Goal: Task Accomplishment & Management: Manage account settings

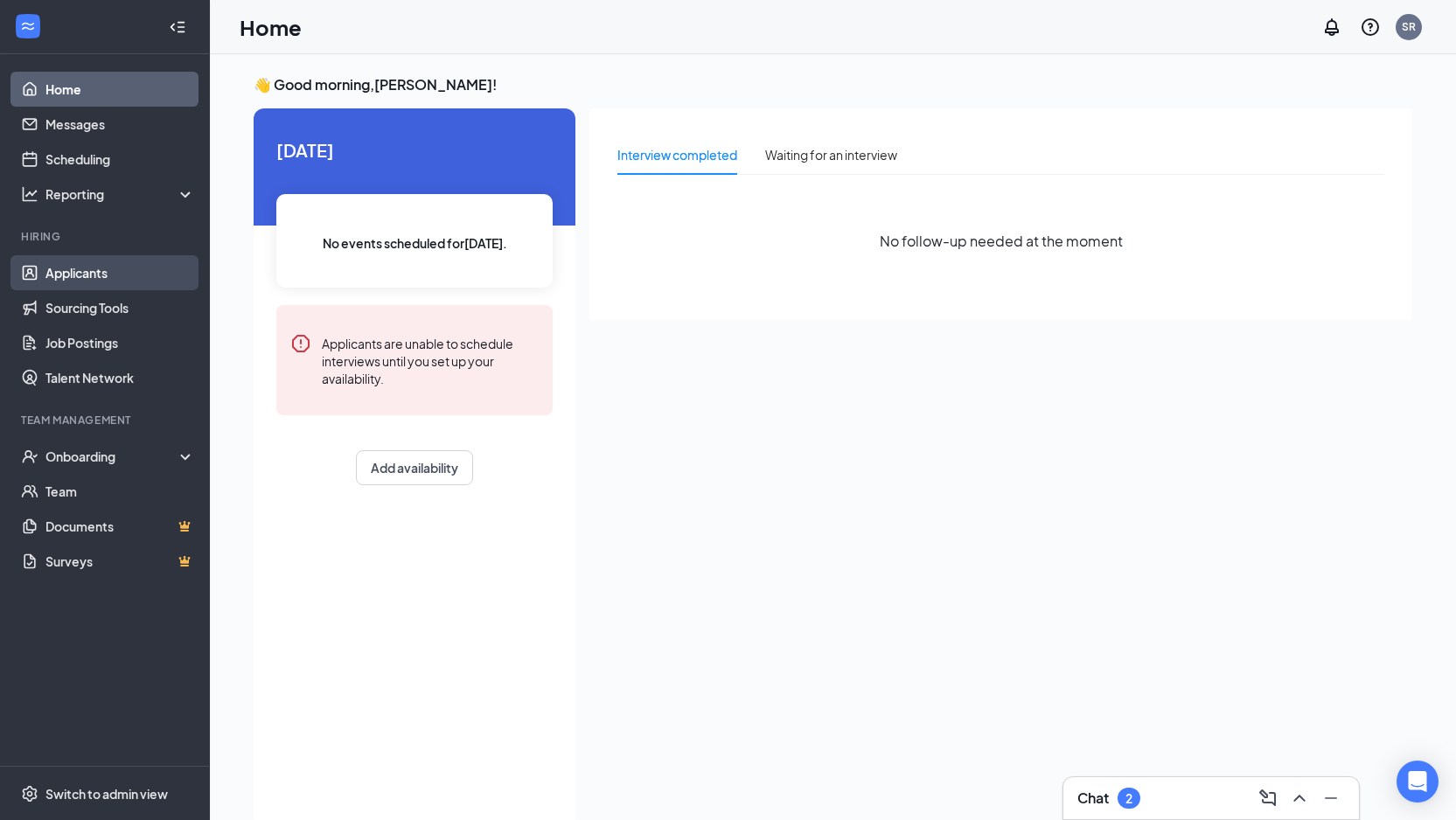
click at [98, 284] on link "Applicants" at bounding box center [120, 273] width 150 height 35
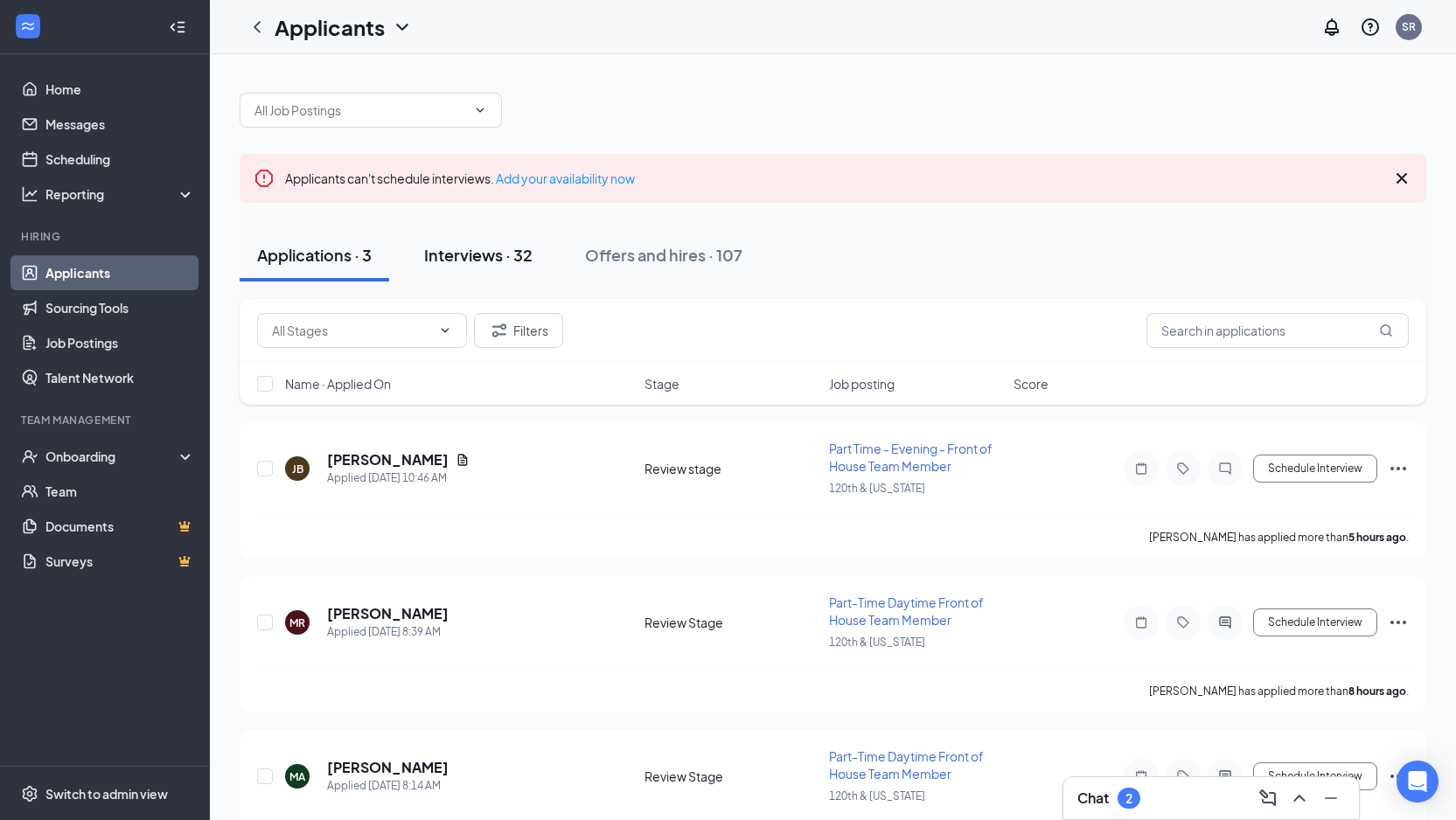
click at [474, 263] on div "Interviews · 32" at bounding box center [479, 255] width 108 height 22
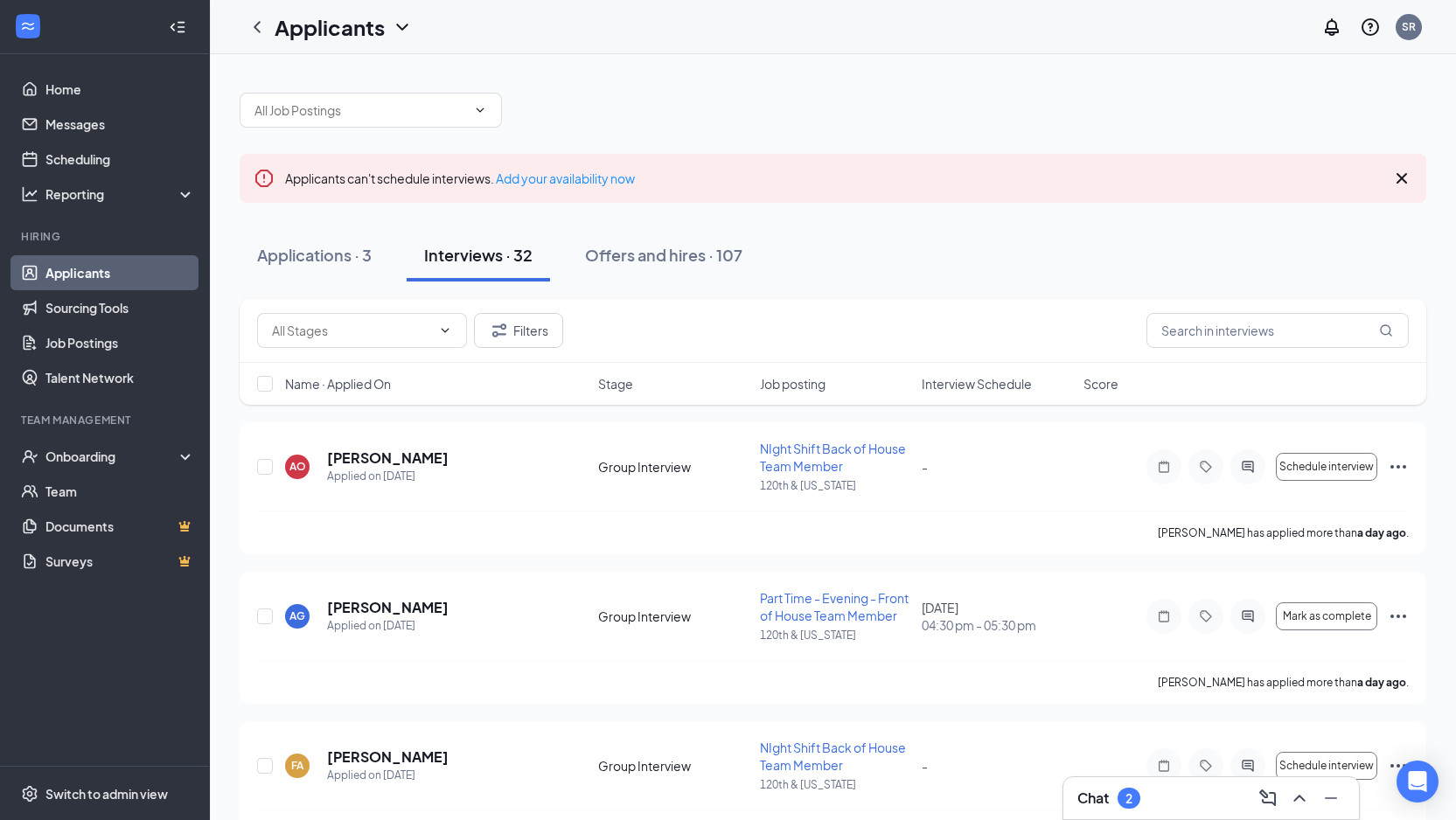
click at [975, 382] on span "Interview Schedule" at bounding box center [977, 383] width 110 height 17
click at [1405, 471] on icon "Ellipses" at bounding box center [1398, 467] width 21 height 21
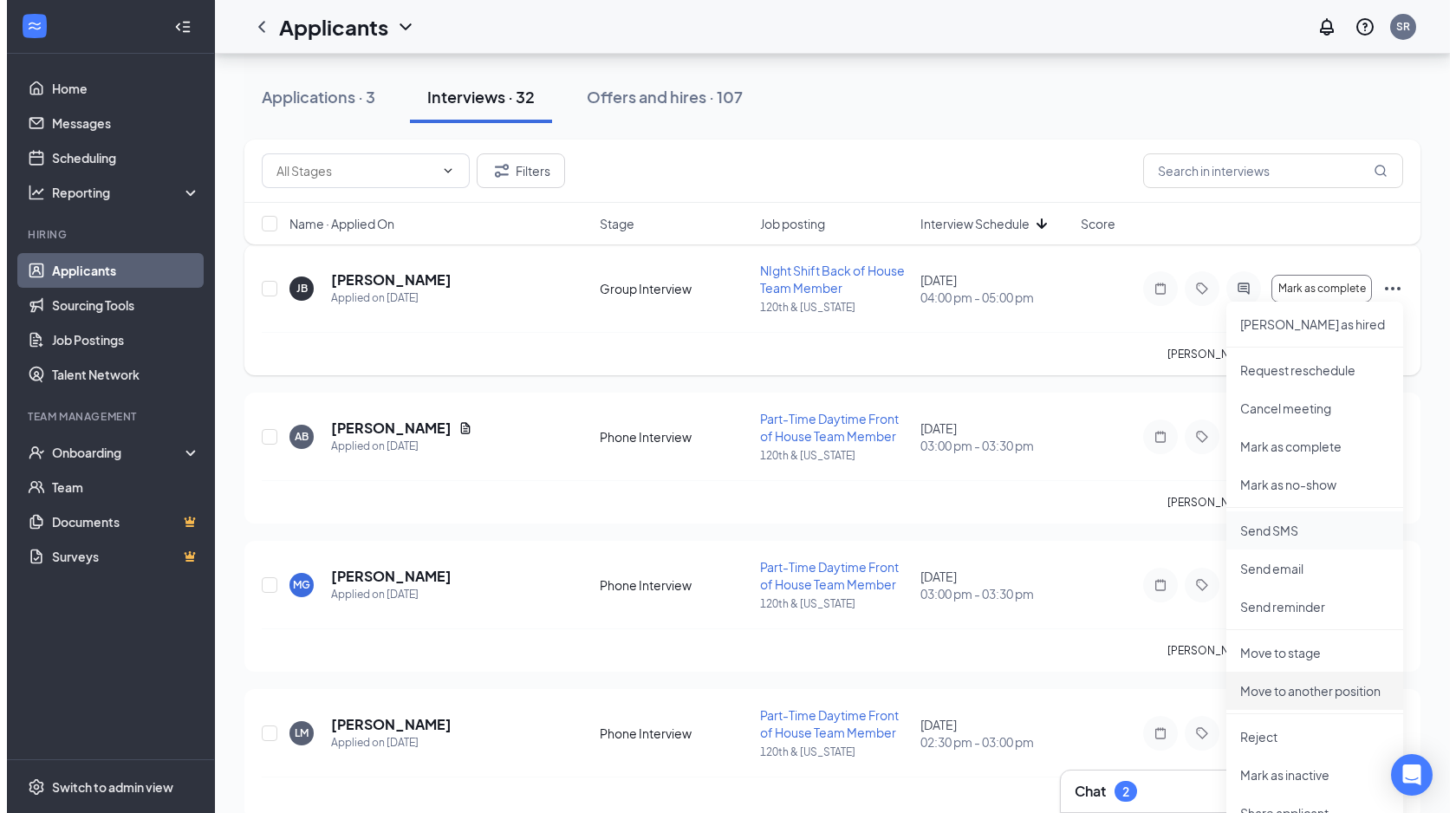
scroll to position [178, 0]
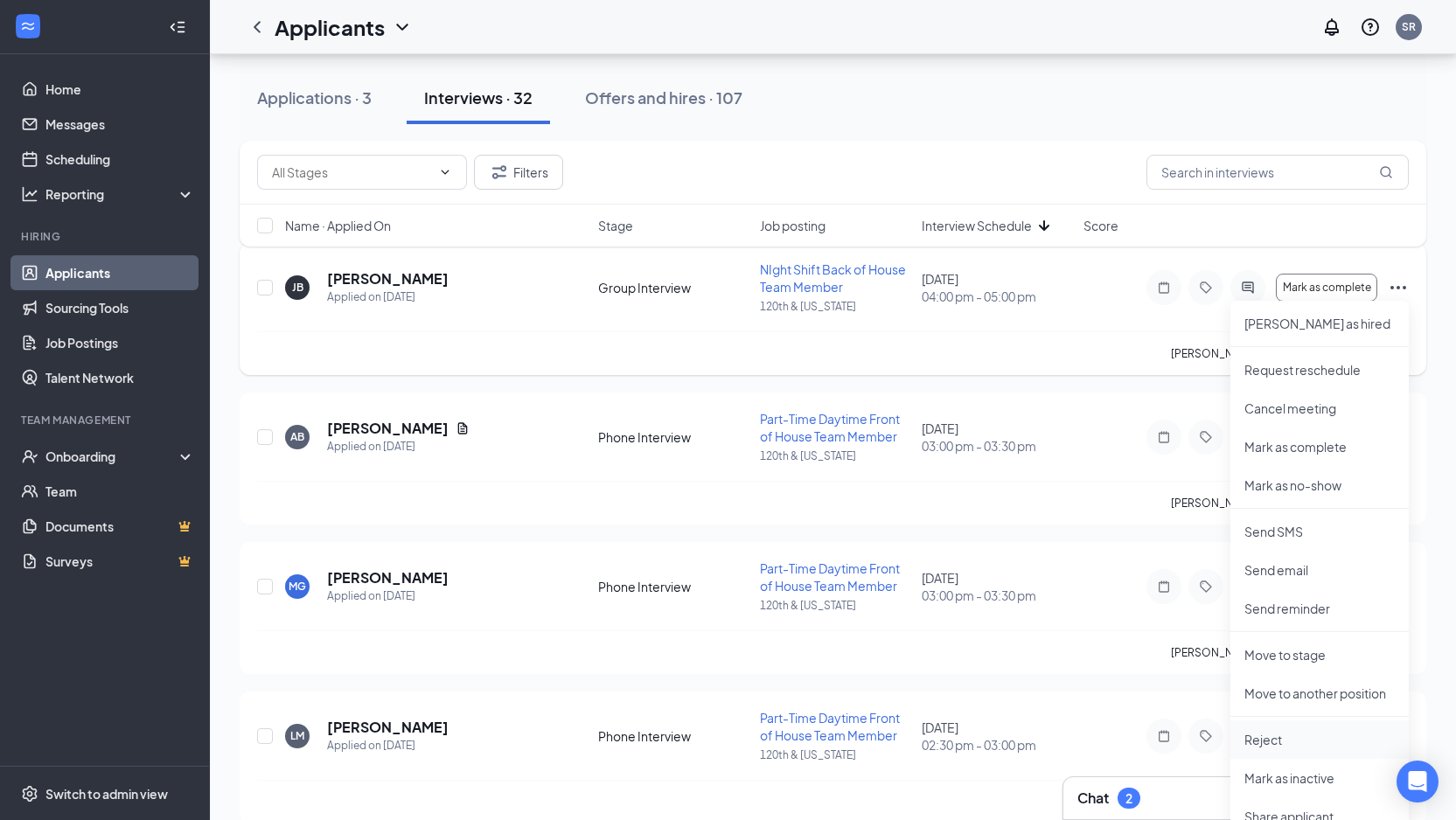
click at [1271, 742] on p "Reject" at bounding box center [1320, 740] width 151 height 17
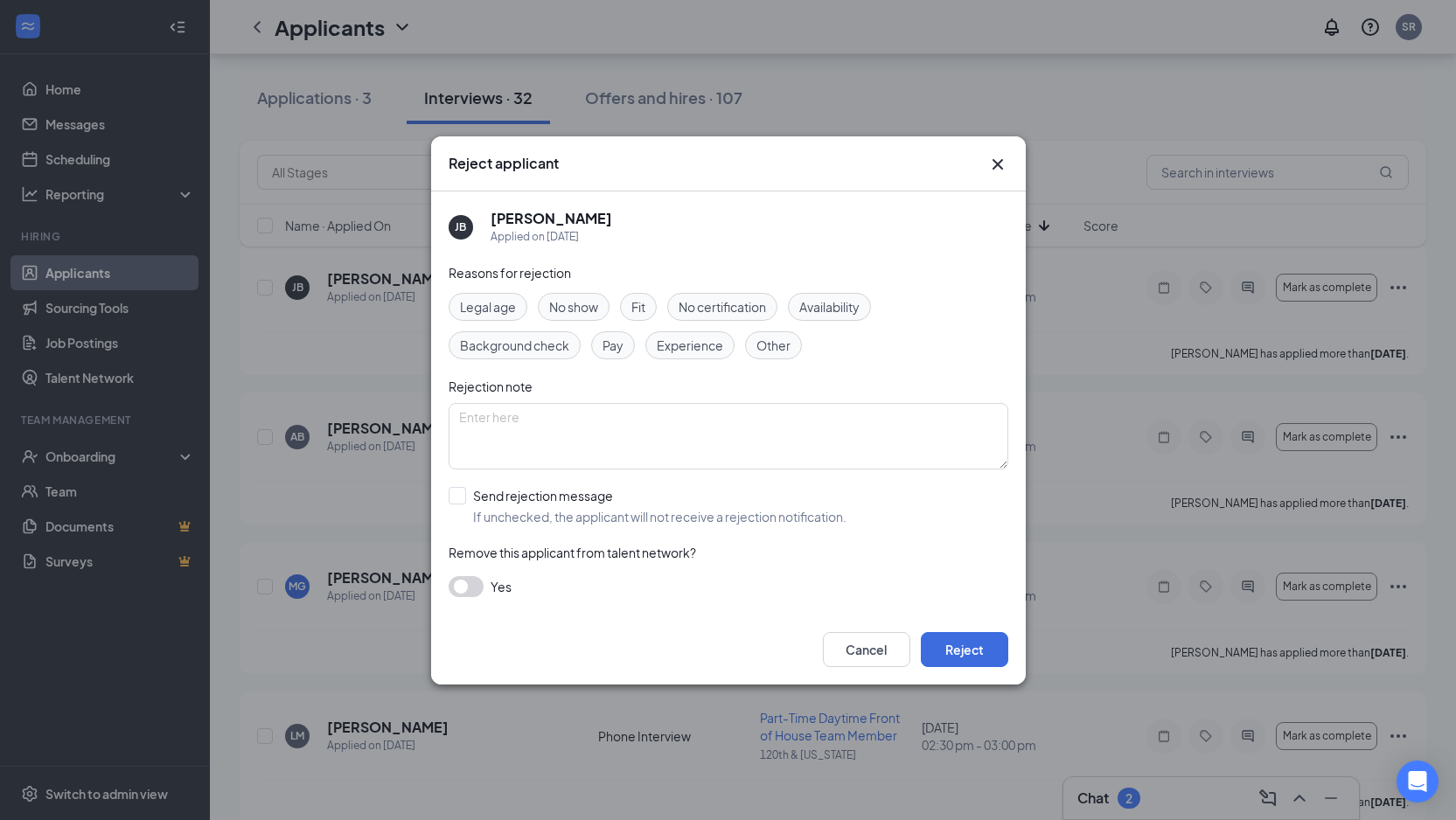
click at [592, 309] on span "No show" at bounding box center [574, 306] width 49 height 19
click at [512, 434] on textarea at bounding box center [729, 436] width 560 height 67
type textarea "no show, mom called to see if he couls still come"
click at [459, 498] on input "Send rejection message If unchecked, the applicant will not receive a rejection…" at bounding box center [648, 506] width 398 height 39
checkbox input "true"
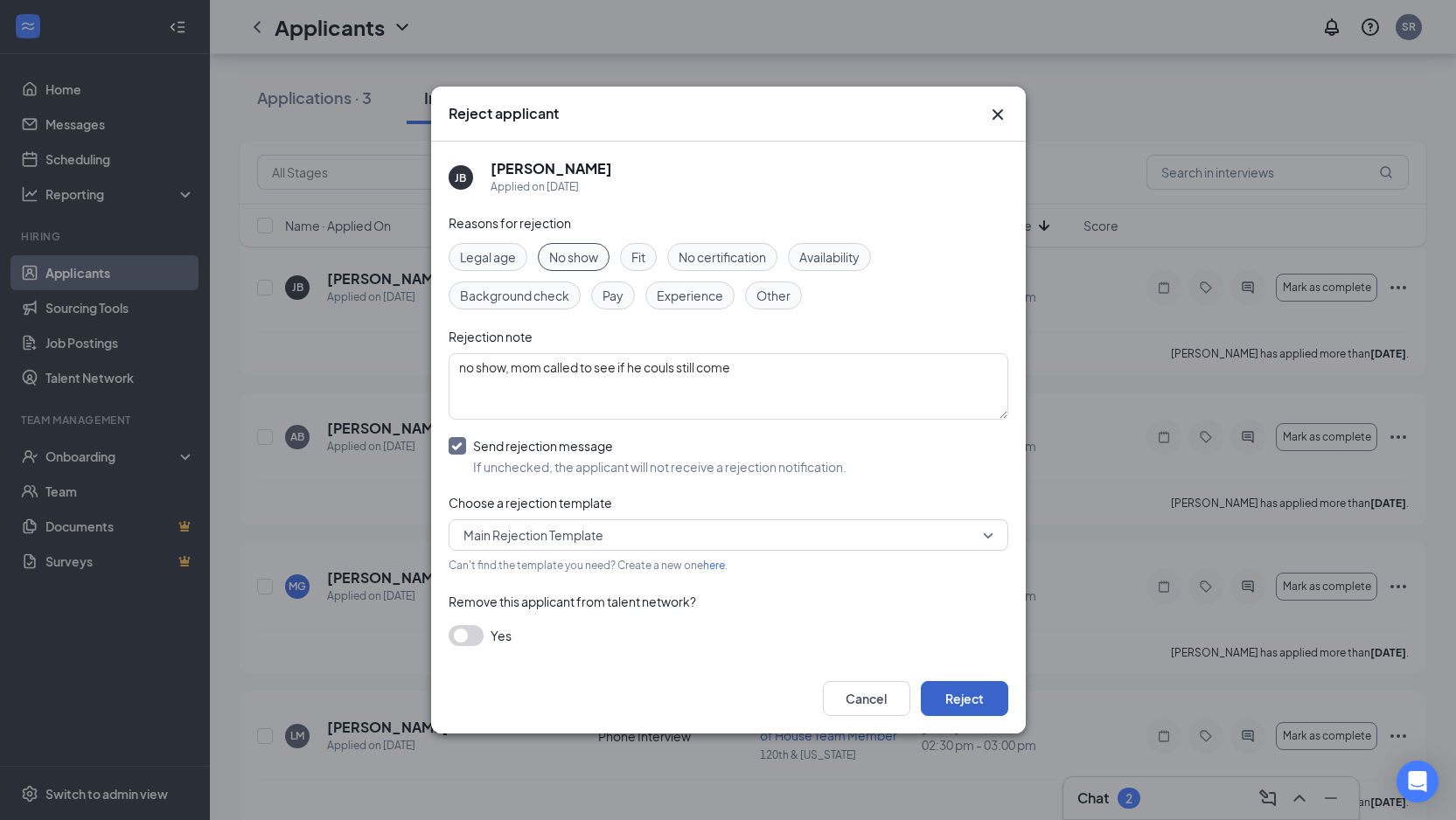
click at [983, 694] on button "Reject" at bounding box center [965, 698] width 88 height 35
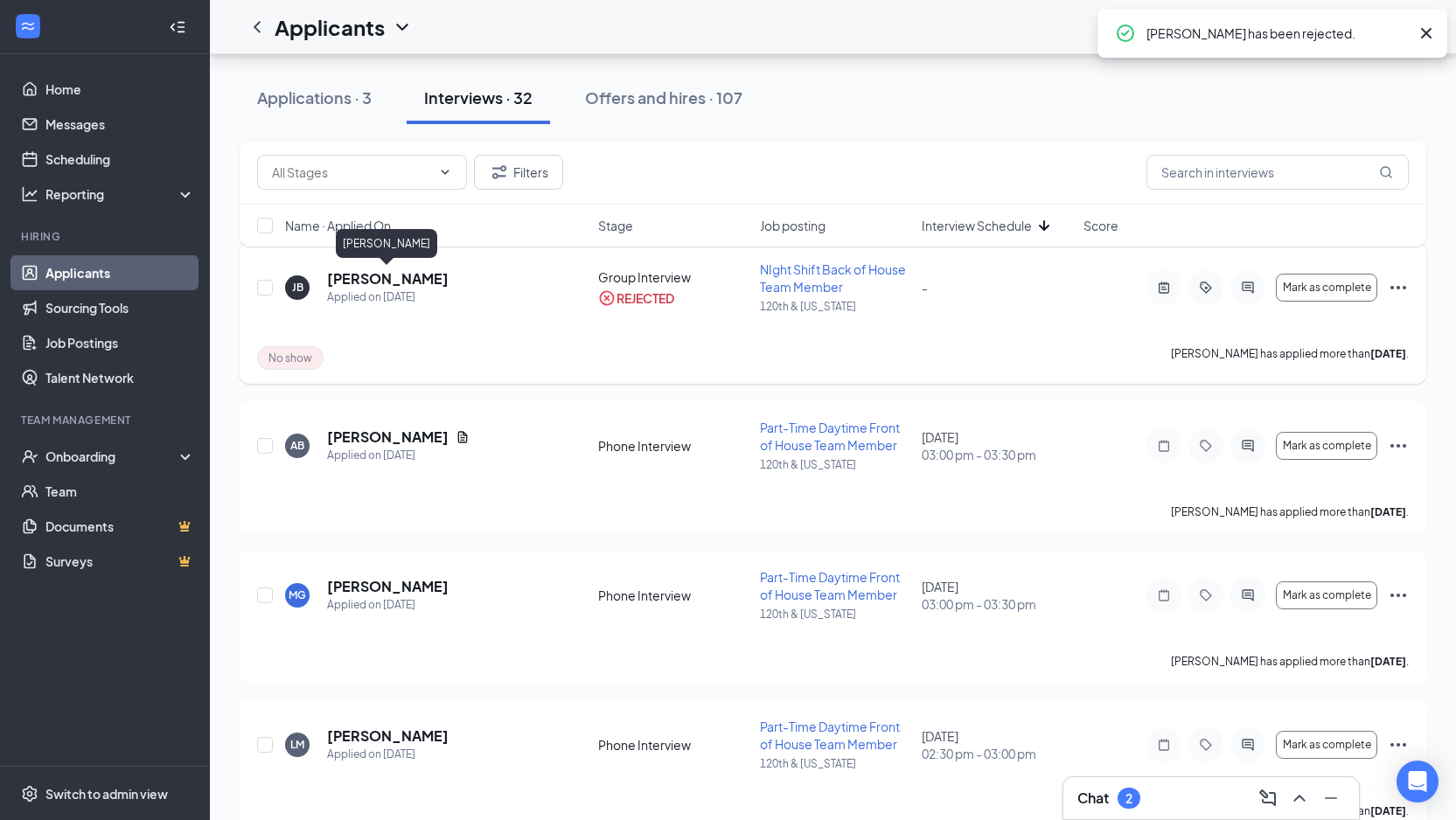
click at [400, 276] on h5 "[PERSON_NAME]" at bounding box center [387, 278] width 122 height 19
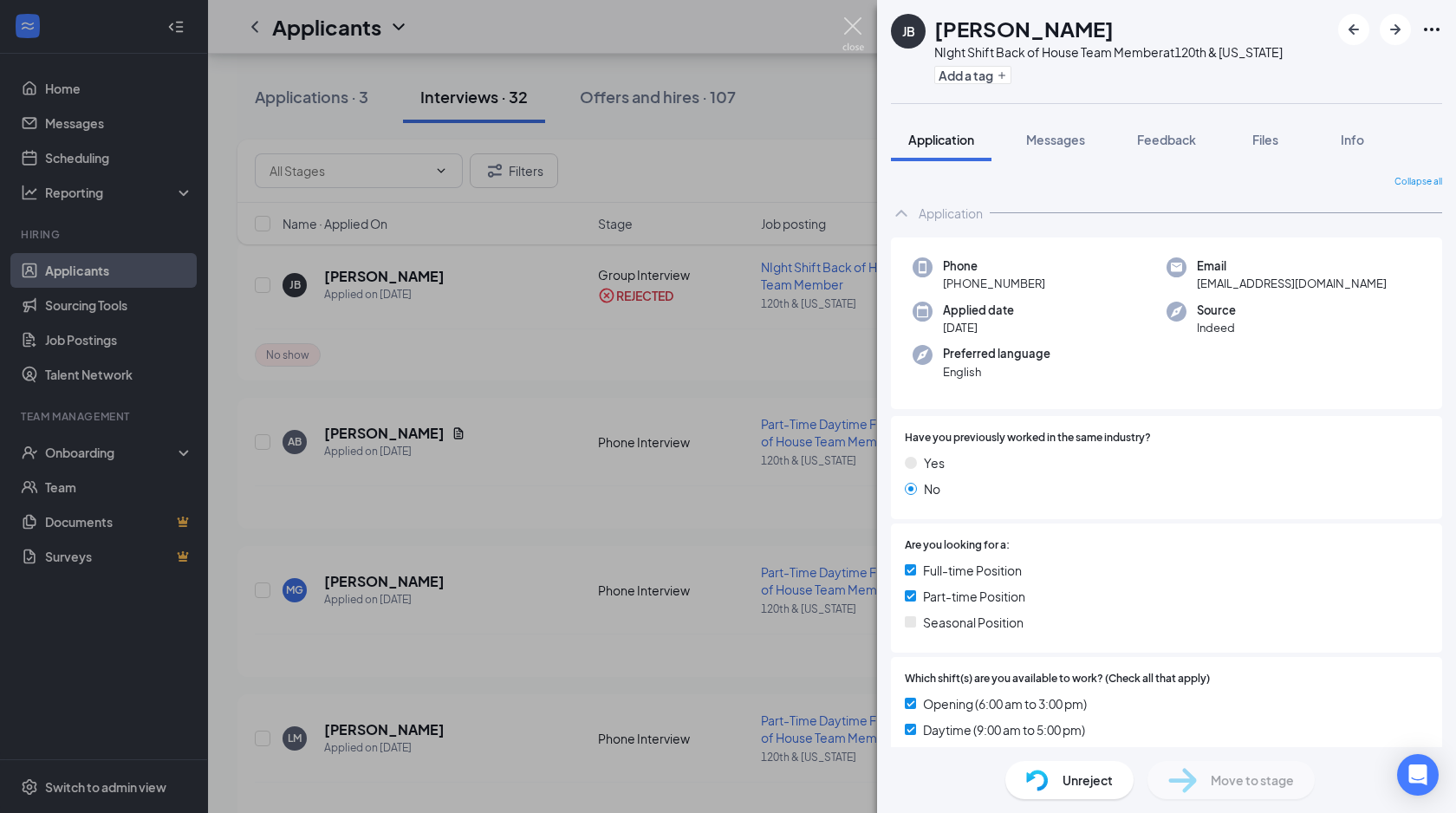
click at [864, 31] on img at bounding box center [853, 34] width 21 height 34
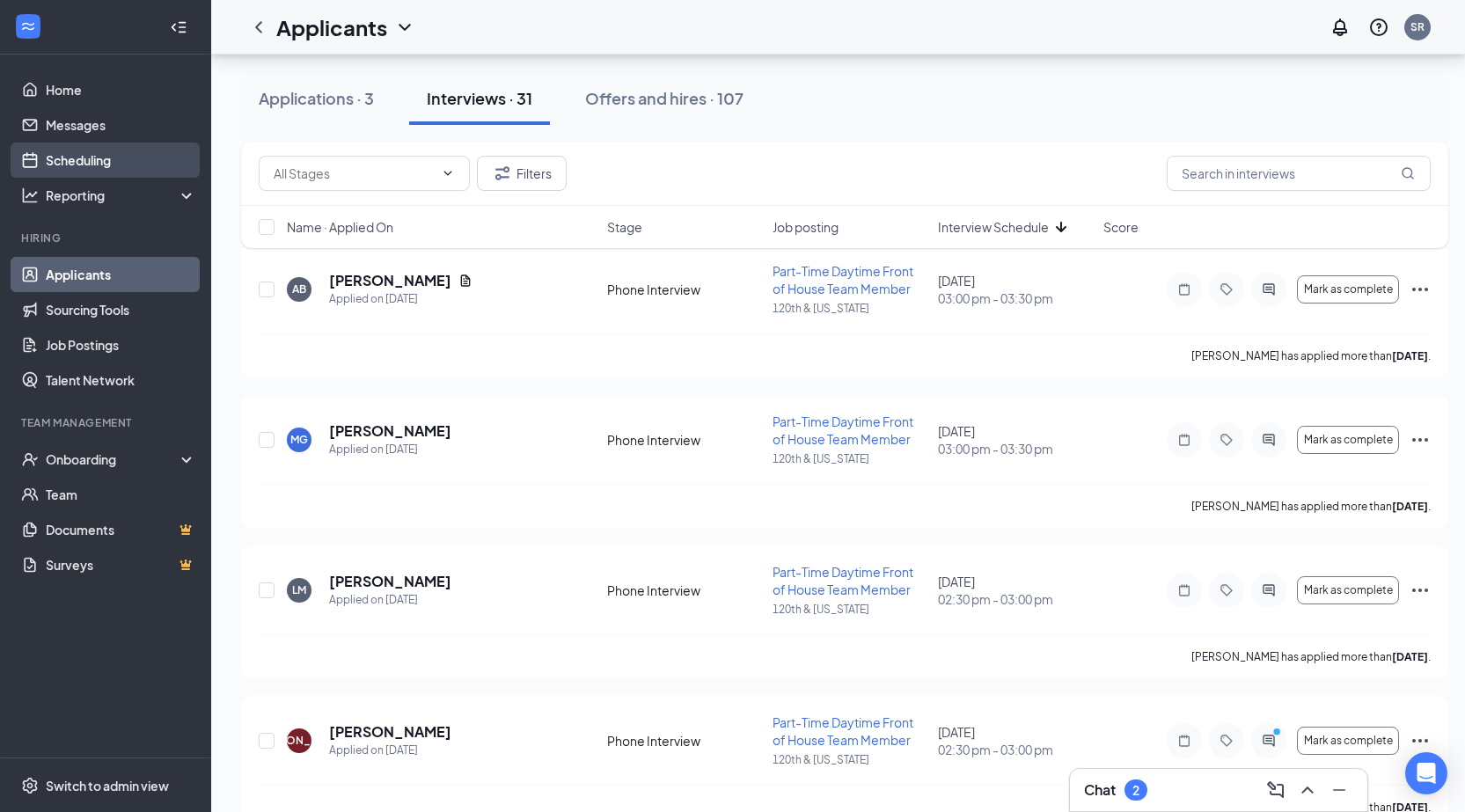
click at [60, 165] on link "Scheduling" at bounding box center [121, 160] width 151 height 35
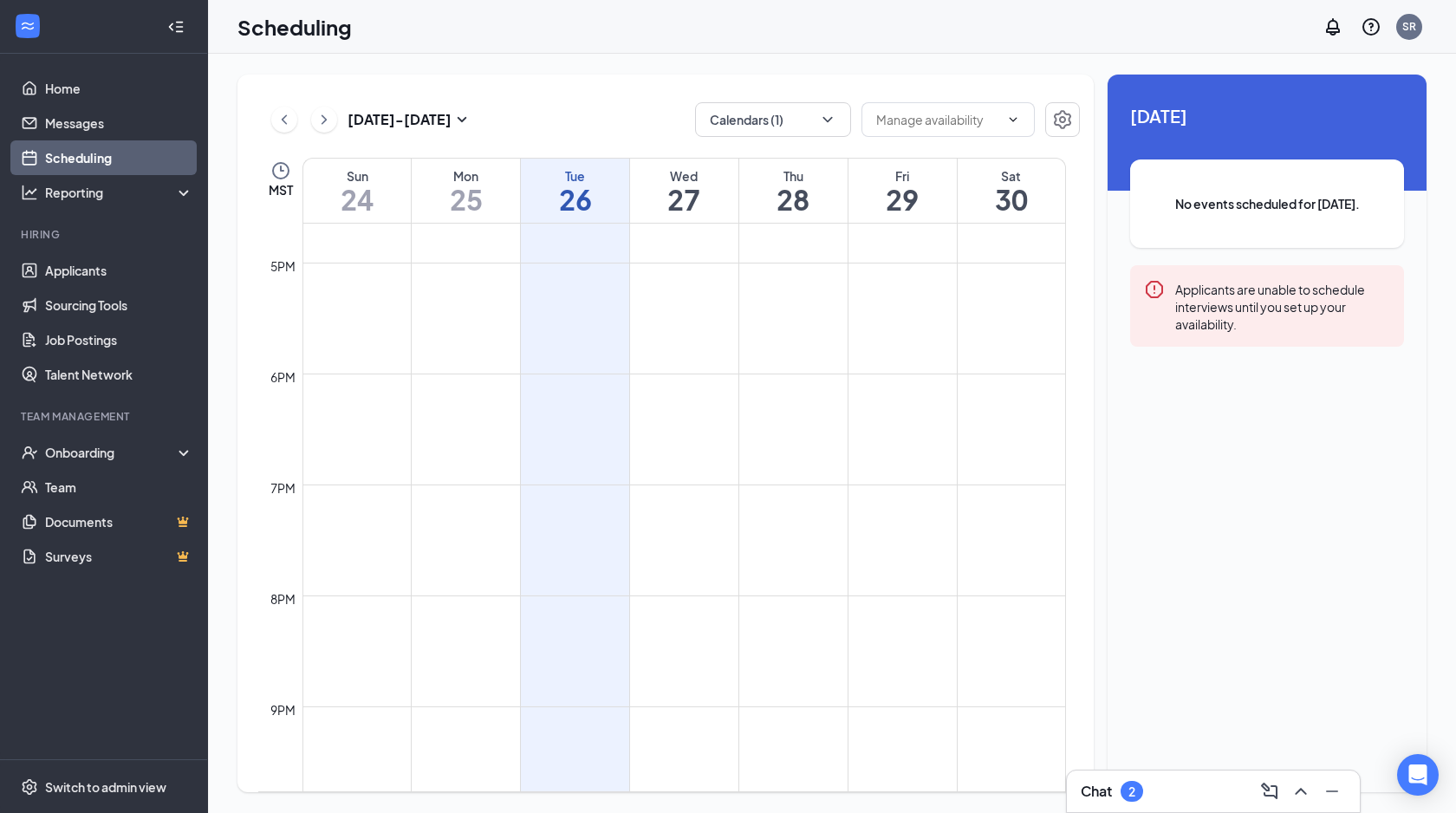
scroll to position [2096, 0]
click at [820, 132] on button "Calendars (1)" at bounding box center [773, 119] width 156 height 35
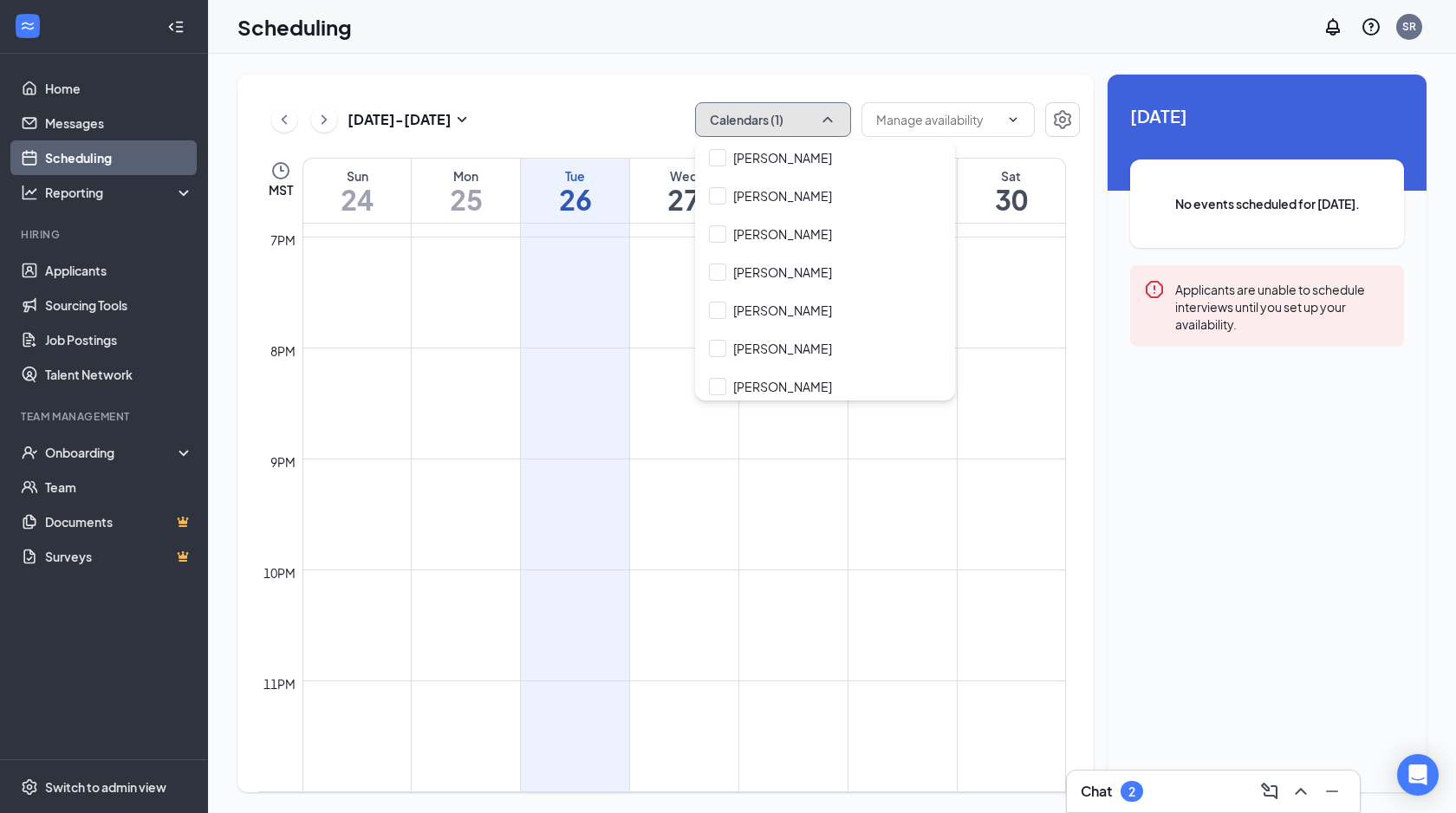
scroll to position [73, 0]
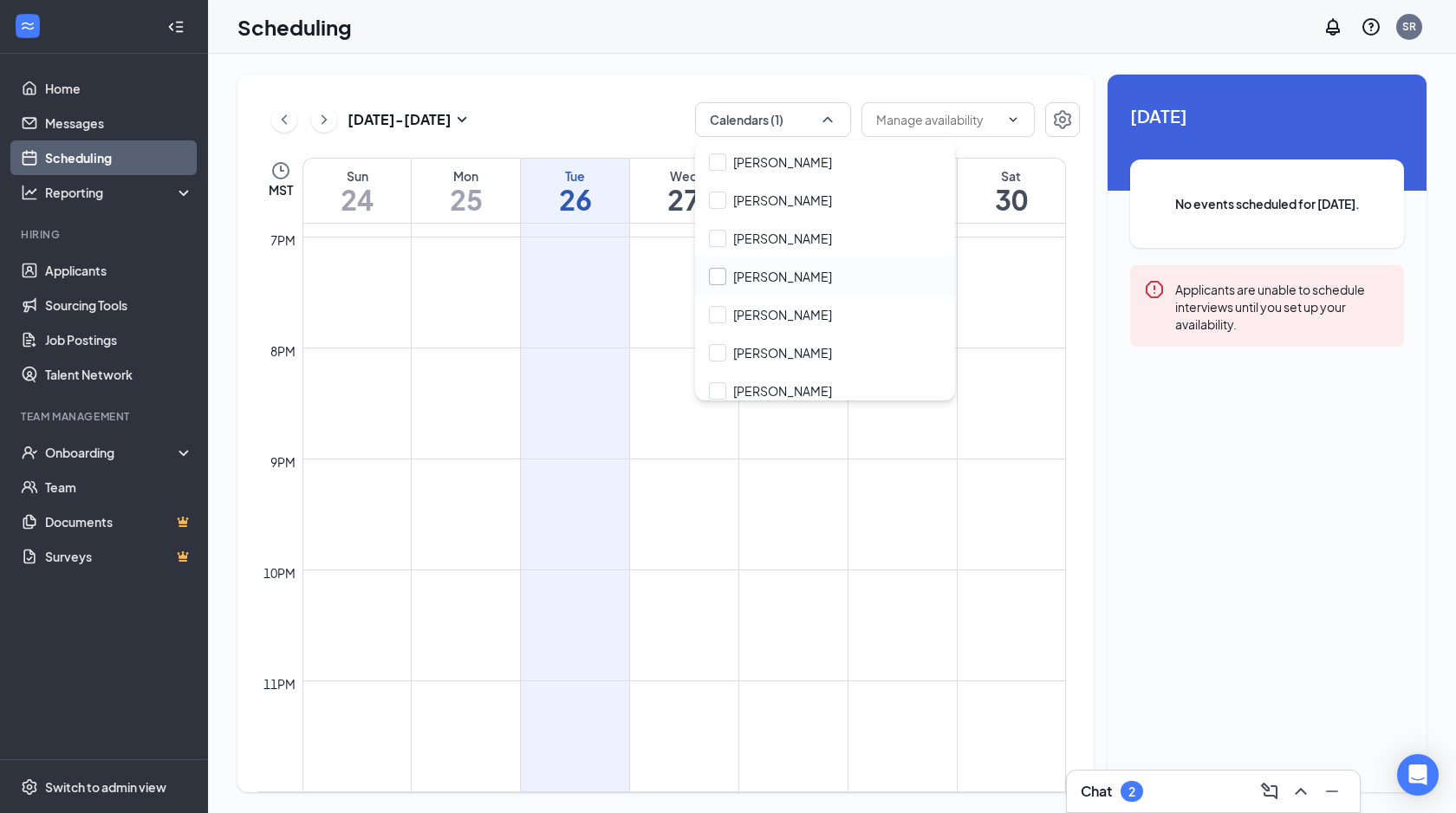
click at [713, 277] on input "[PERSON_NAME]" at bounding box center [771, 276] width 123 height 17
checkbox input "true"
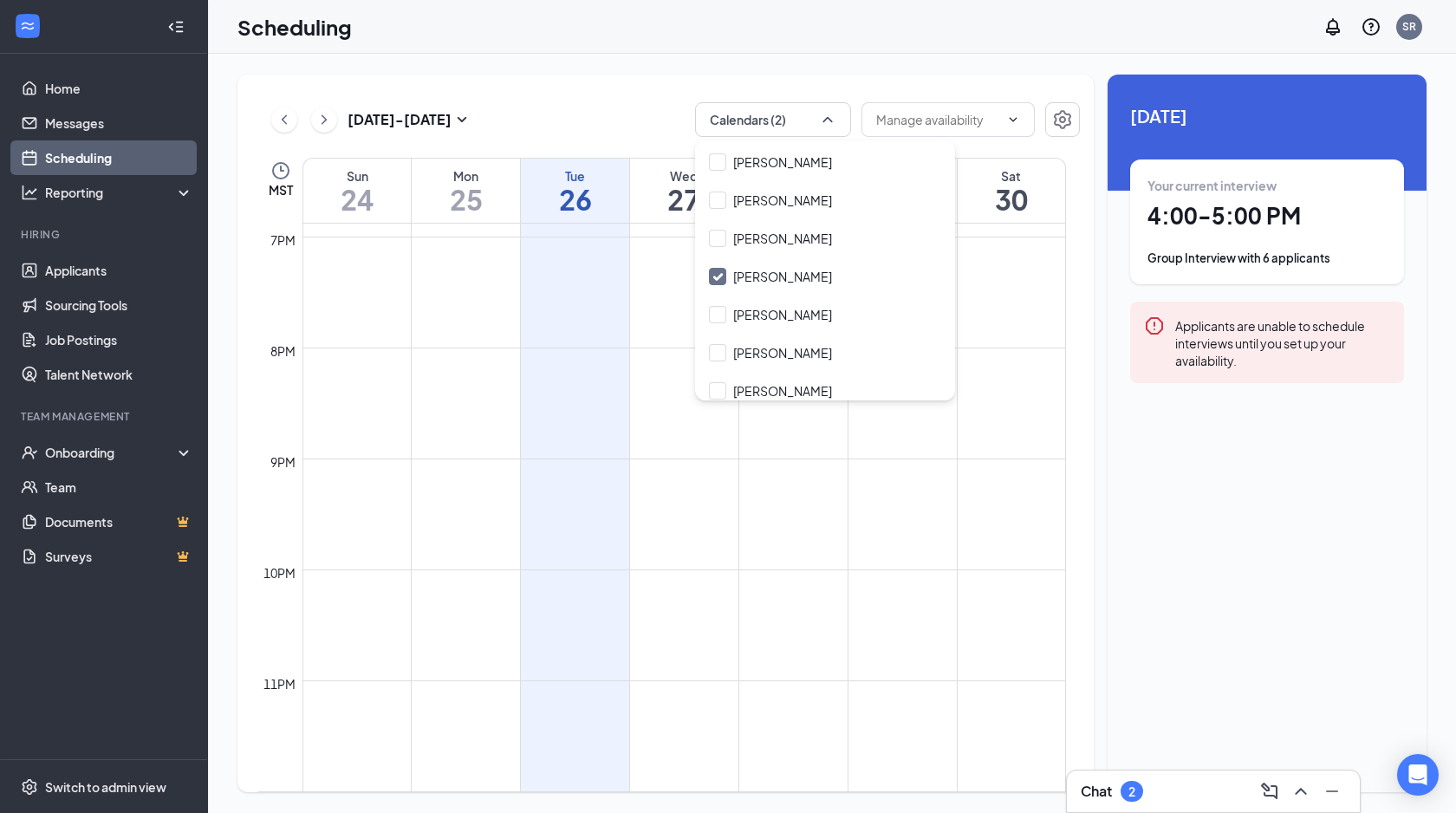
click at [1266, 229] on h1 "4:00 - 5:00 PM" at bounding box center [1266, 216] width 239 height 30
